Goal: Register for event/course

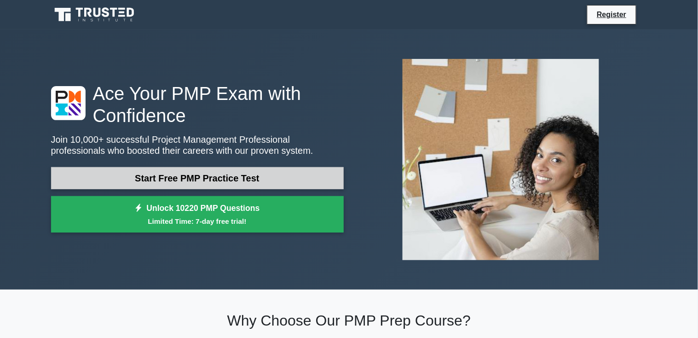
click at [164, 175] on link "Start Free PMP Practice Test" at bounding box center [197, 178] width 293 height 22
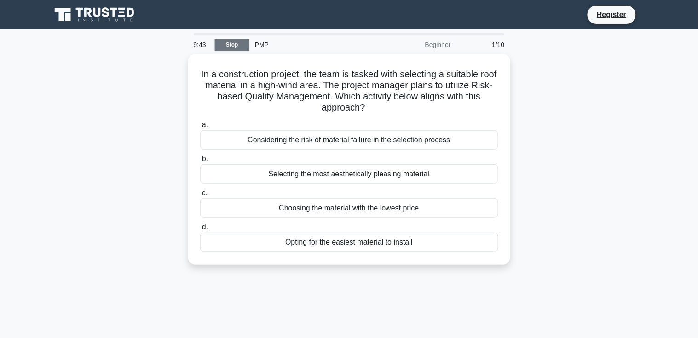
click at [232, 46] on link "Stop" at bounding box center [232, 45] width 35 height 12
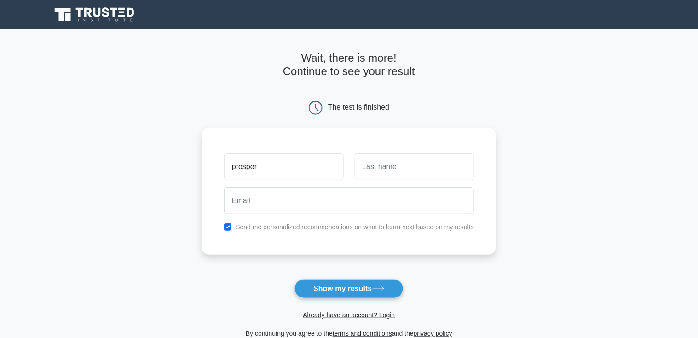
type input "prosper"
click at [384, 166] on input "text" at bounding box center [414, 166] width 119 height 27
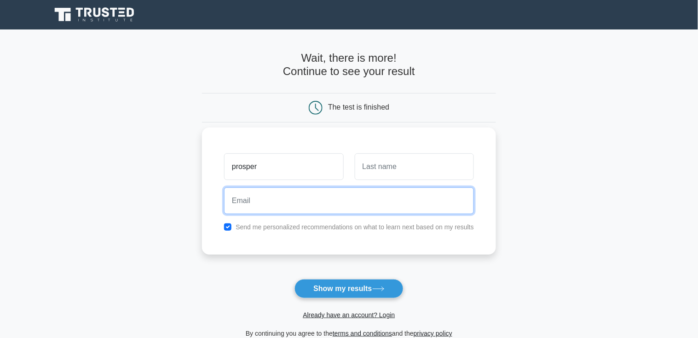
click at [287, 203] on input "email" at bounding box center [349, 200] width 250 height 27
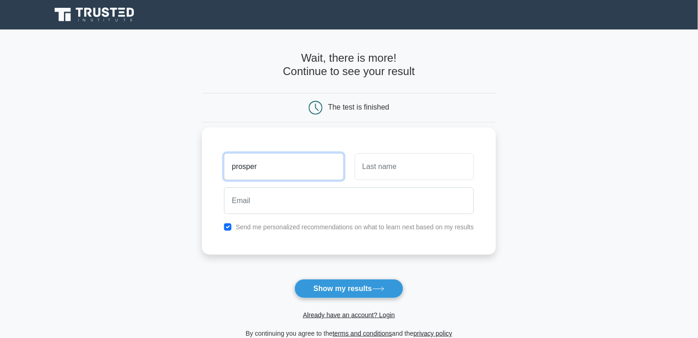
click at [282, 170] on input "prosper" at bounding box center [283, 166] width 119 height 27
click at [295, 279] on button "Show my results" at bounding box center [349, 288] width 109 height 19
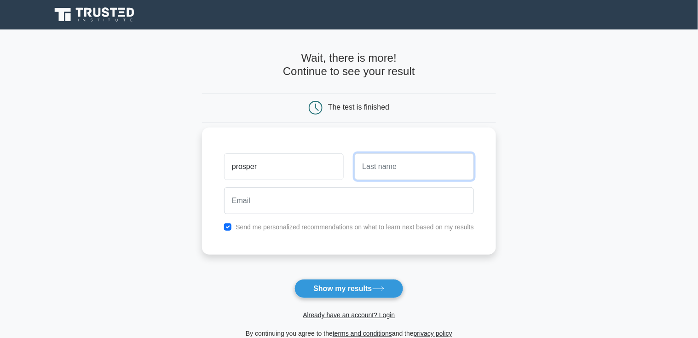
click at [295, 279] on button "Show my results" at bounding box center [349, 288] width 109 height 19
type input "isabirye"
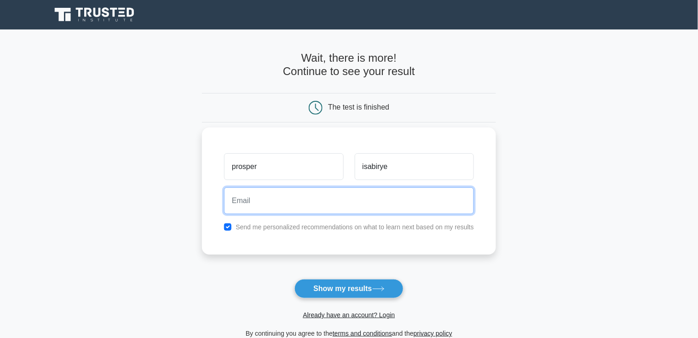
click at [256, 202] on input "email" at bounding box center [349, 200] width 250 height 27
type input "mugayajolly@3gmail.com"
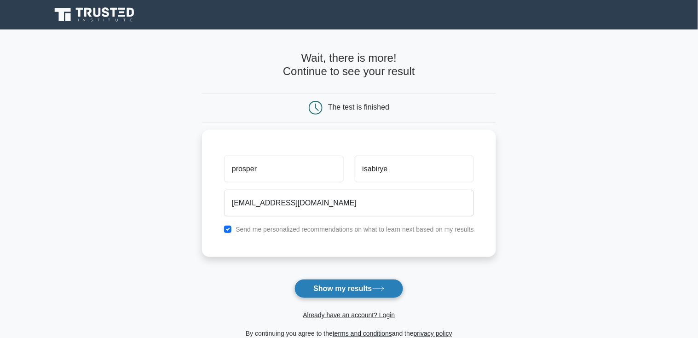
click at [313, 288] on button "Show my results" at bounding box center [349, 288] width 109 height 19
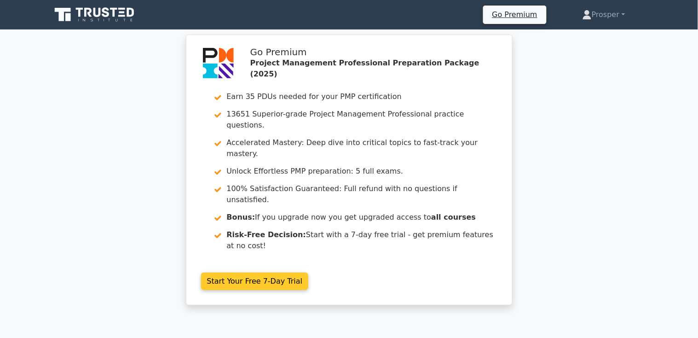
click at [246, 273] on link "Start Your Free 7-Day Trial" at bounding box center [255, 281] width 108 height 17
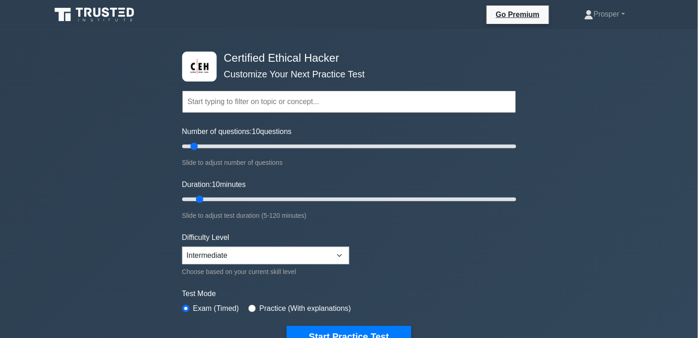
click at [202, 106] on input "text" at bounding box center [349, 102] width 334 height 22
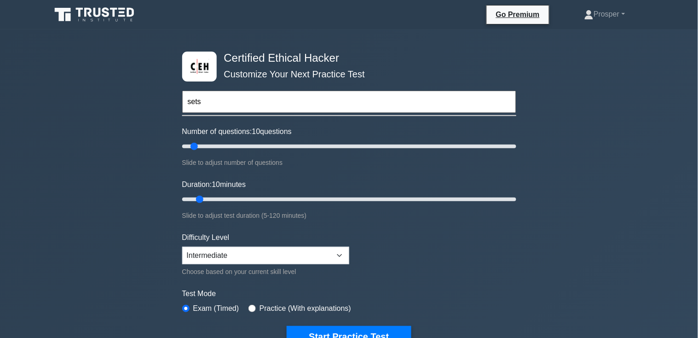
type input "sets"
click at [287, 326] on button "Start Practice Test" at bounding box center [349, 336] width 124 height 21
